Goal: Information Seeking & Learning: Learn about a topic

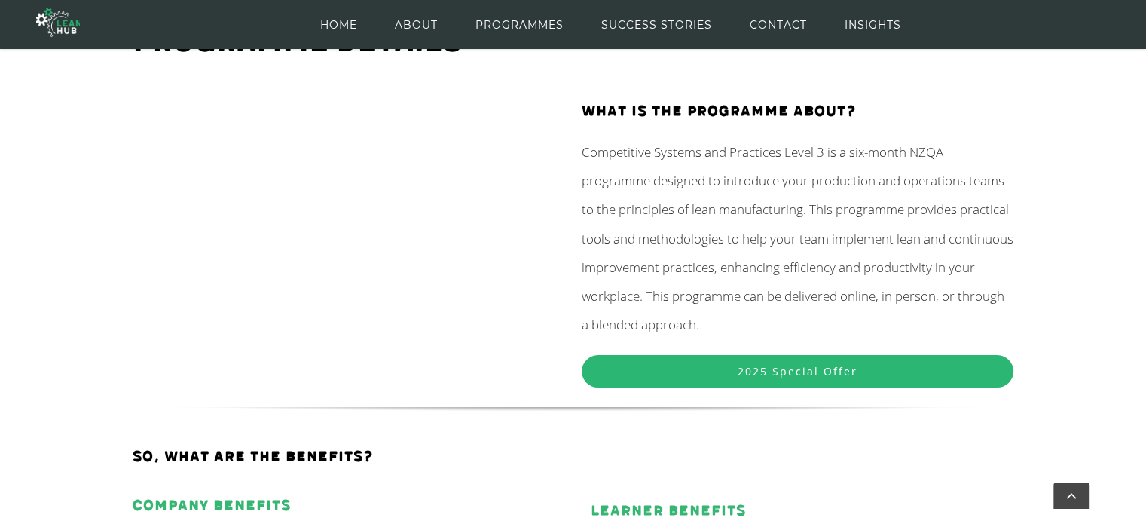
scroll to position [200, 0]
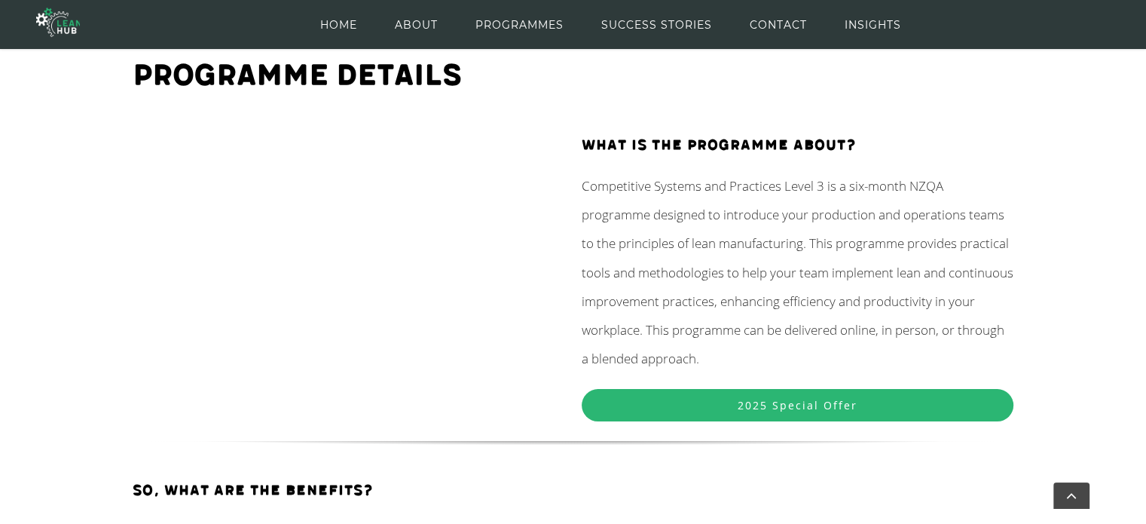
click at [813, 409] on span "2025 Special Offer" at bounding box center [798, 405] width 120 height 14
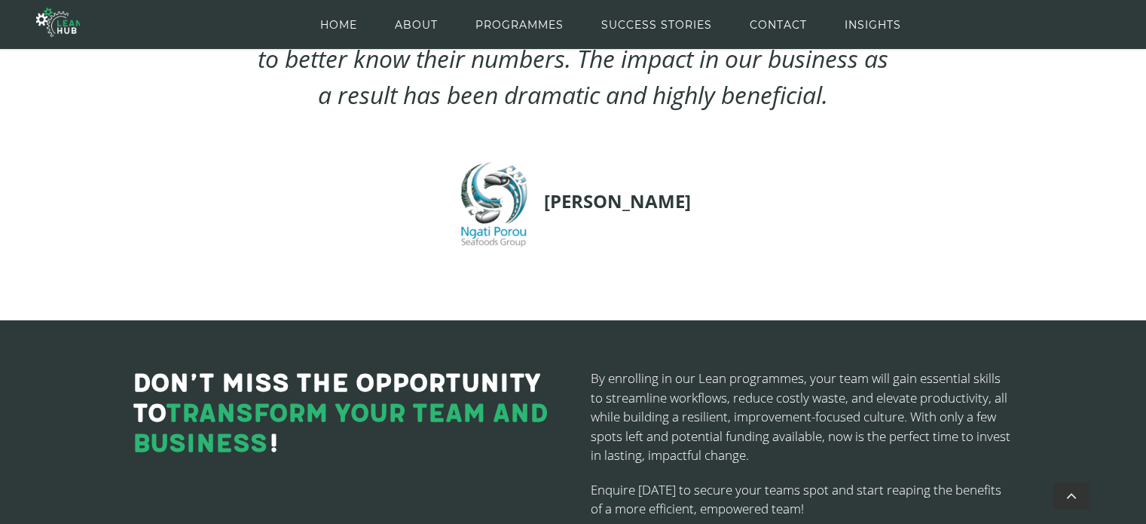
scroll to position [4172, 0]
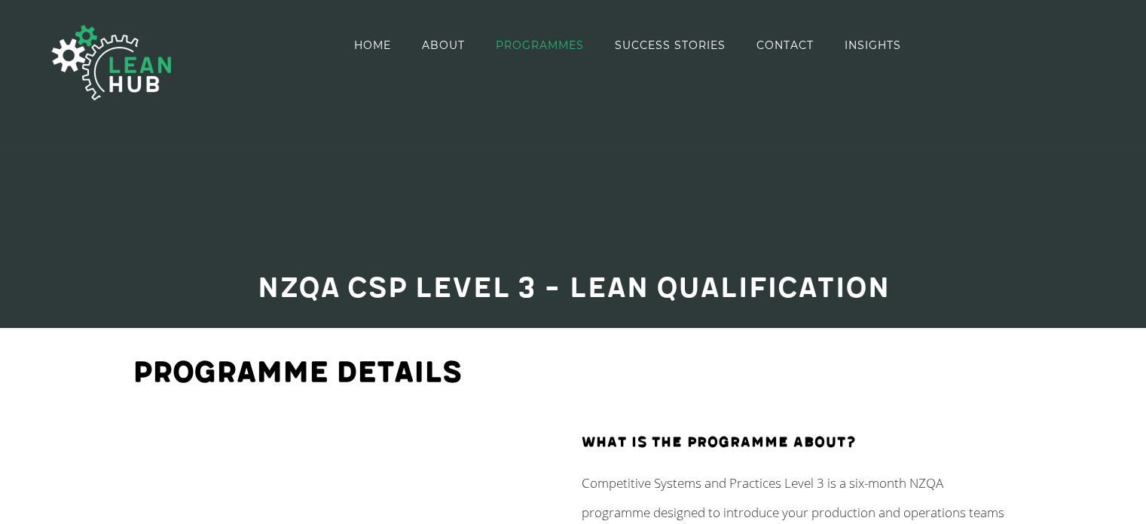
click at [528, 49] on span "PROGRAMMES" at bounding box center [540, 45] width 88 height 11
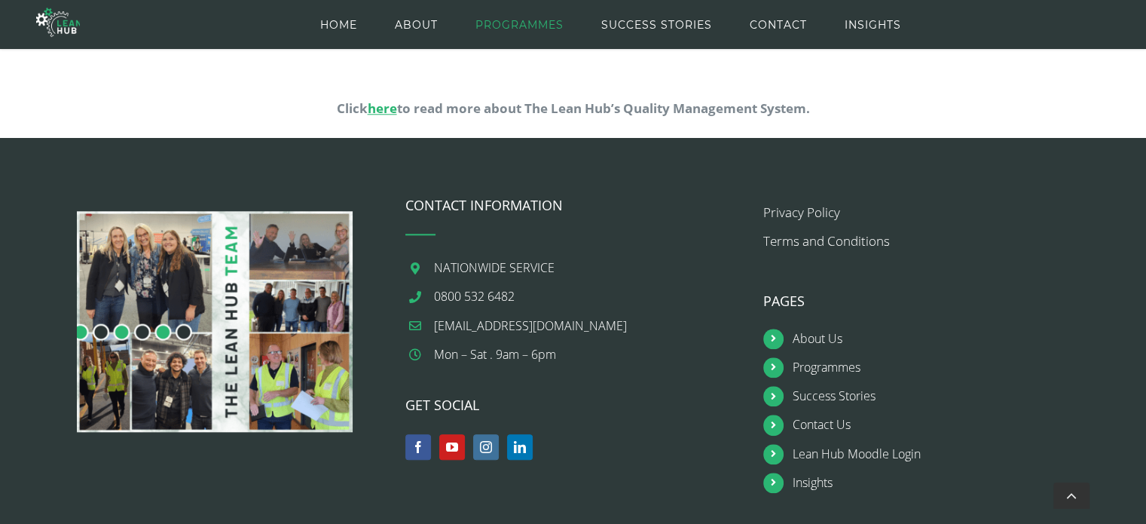
scroll to position [1606, 0]
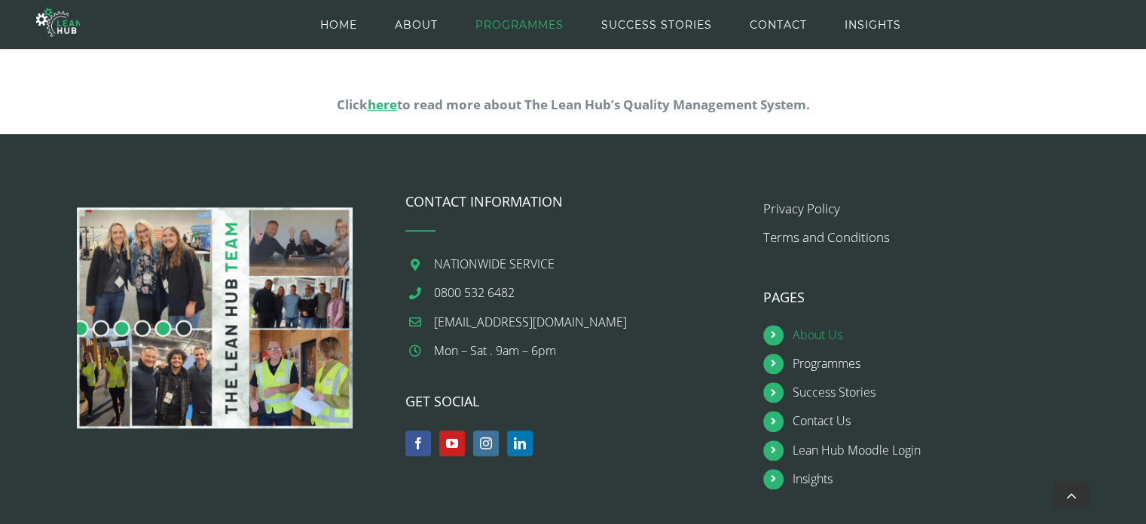
click at [816, 336] on link "About Us" at bounding box center [946, 335] width 307 height 20
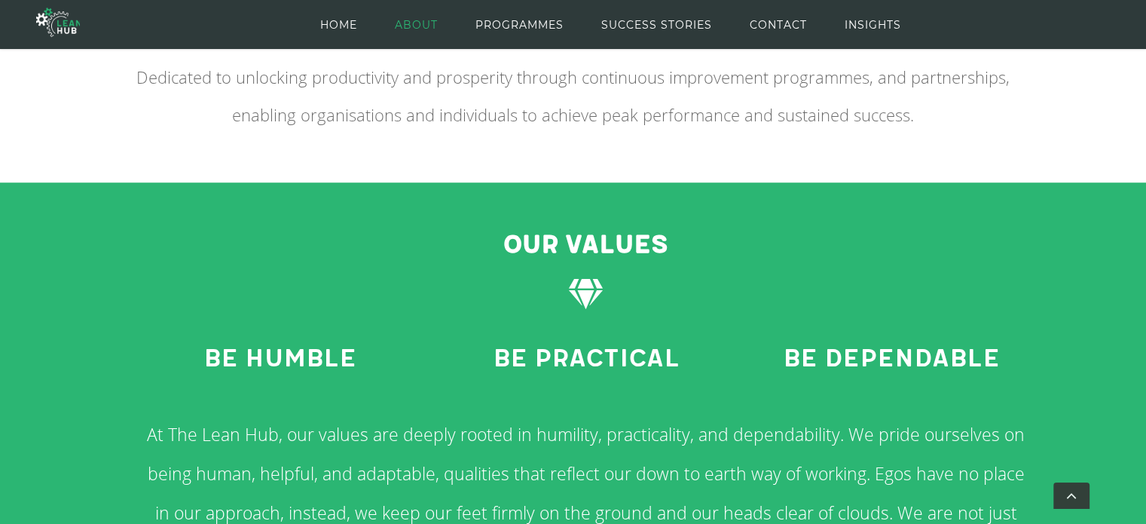
scroll to position [1507, 0]
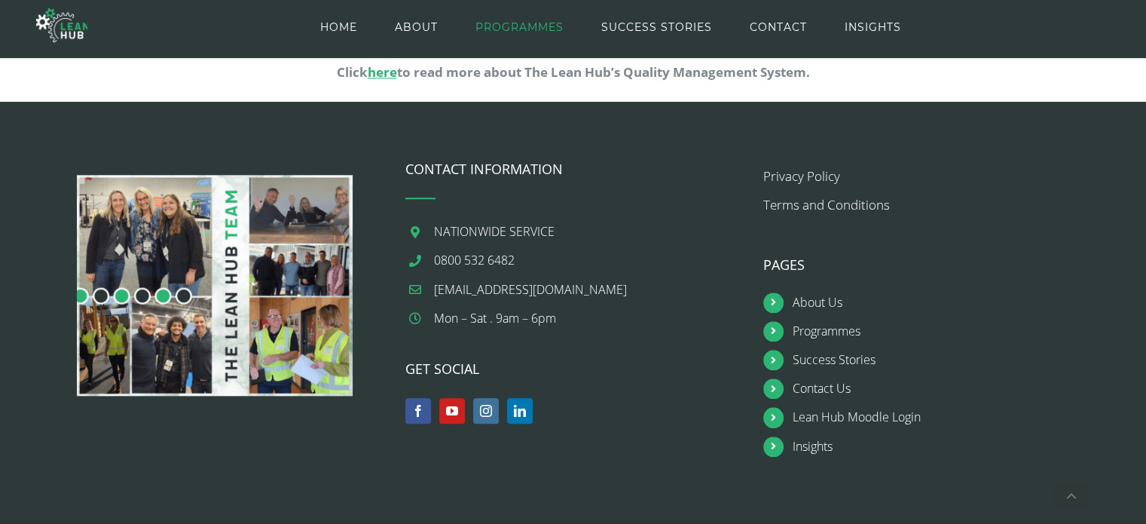
scroll to position [1655, 0]
